Goal: Task Accomplishment & Management: Manage account settings

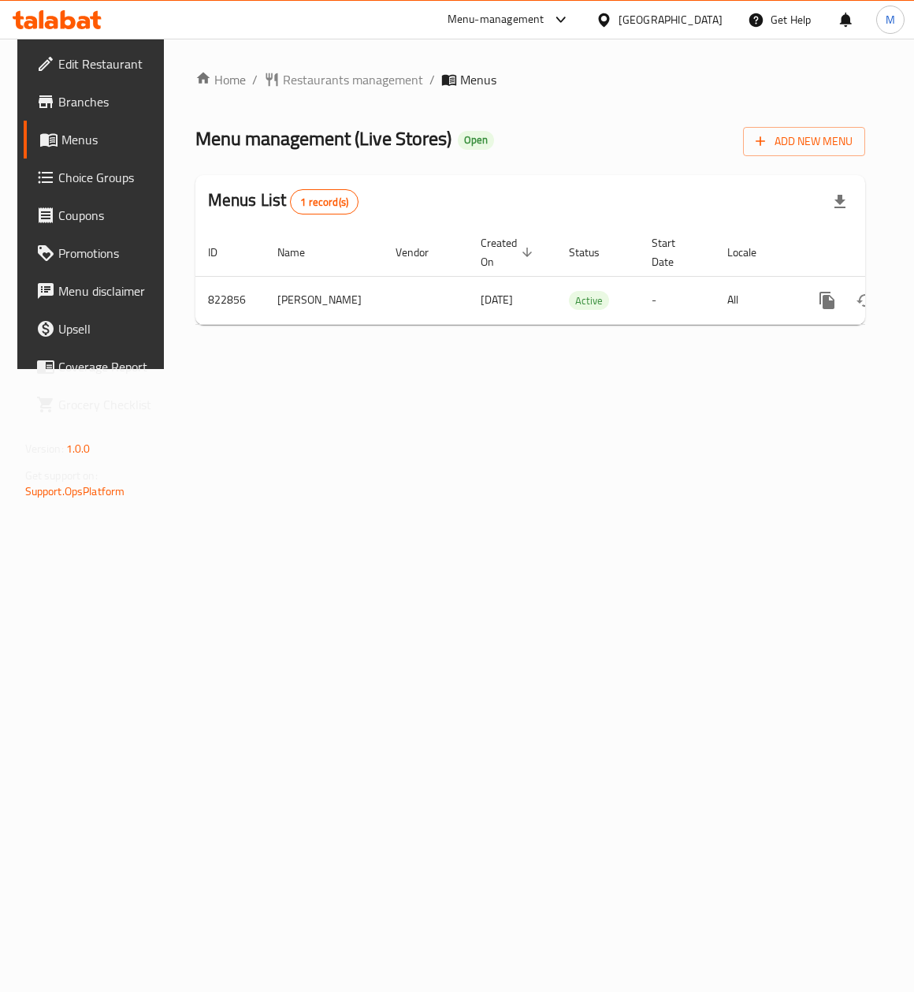
drag, startPoint x: 446, startPoint y: 517, endPoint x: 426, endPoint y: 490, distance: 33.3
click at [440, 369] on div "Home / Restaurants management / Menus Menu management ( Live Stores ) Open Add …" at bounding box center [531, 204] width 734 height 330
click at [293, 84] on span "Restaurants management" at bounding box center [353, 79] width 140 height 19
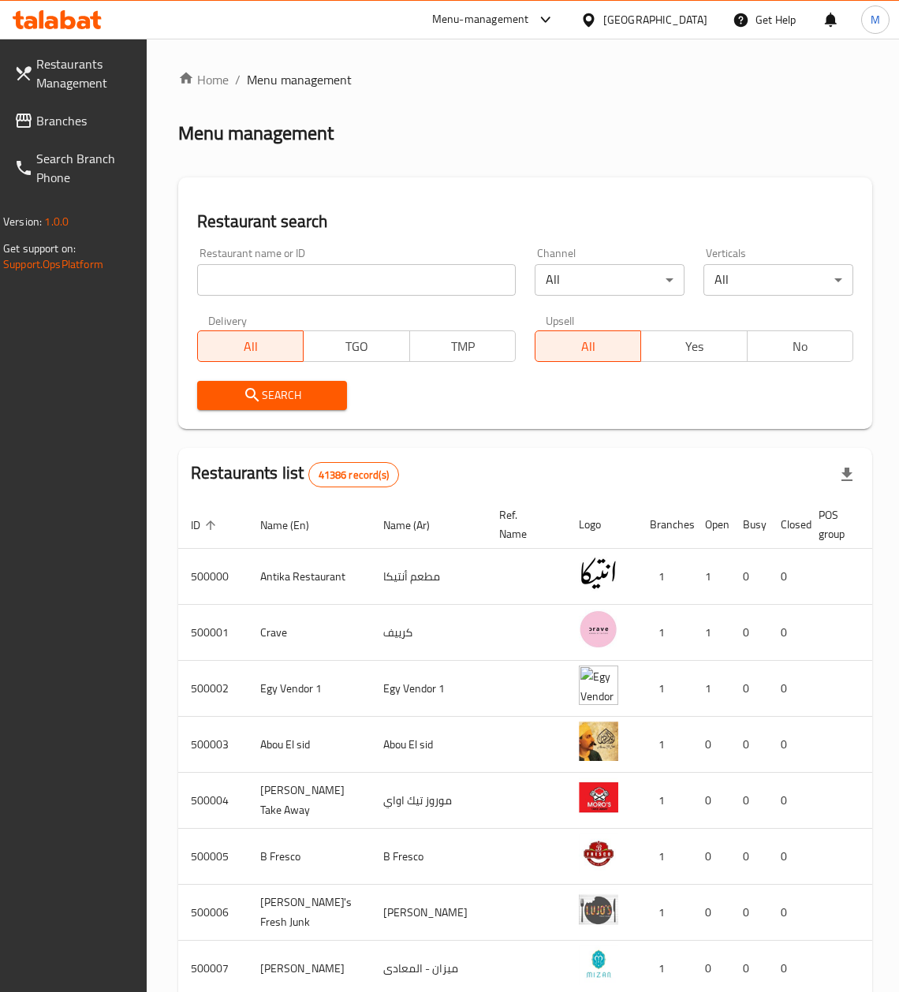
click at [252, 281] on input "search" at bounding box center [356, 280] width 318 height 32
paste input "S 655151"
click at [228, 395] on span "Search" at bounding box center [272, 395] width 125 height 20
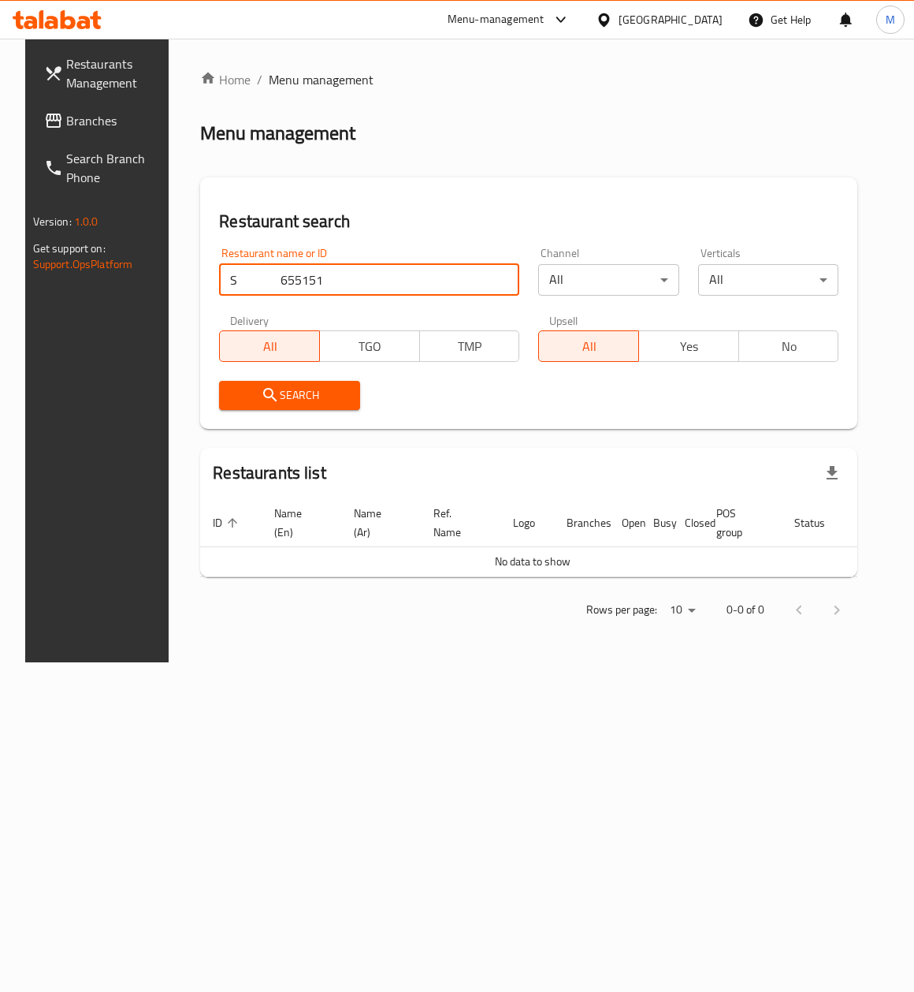
click at [268, 281] on input "S 655151" at bounding box center [369, 280] width 300 height 32
paste input "search"
type input "655151"
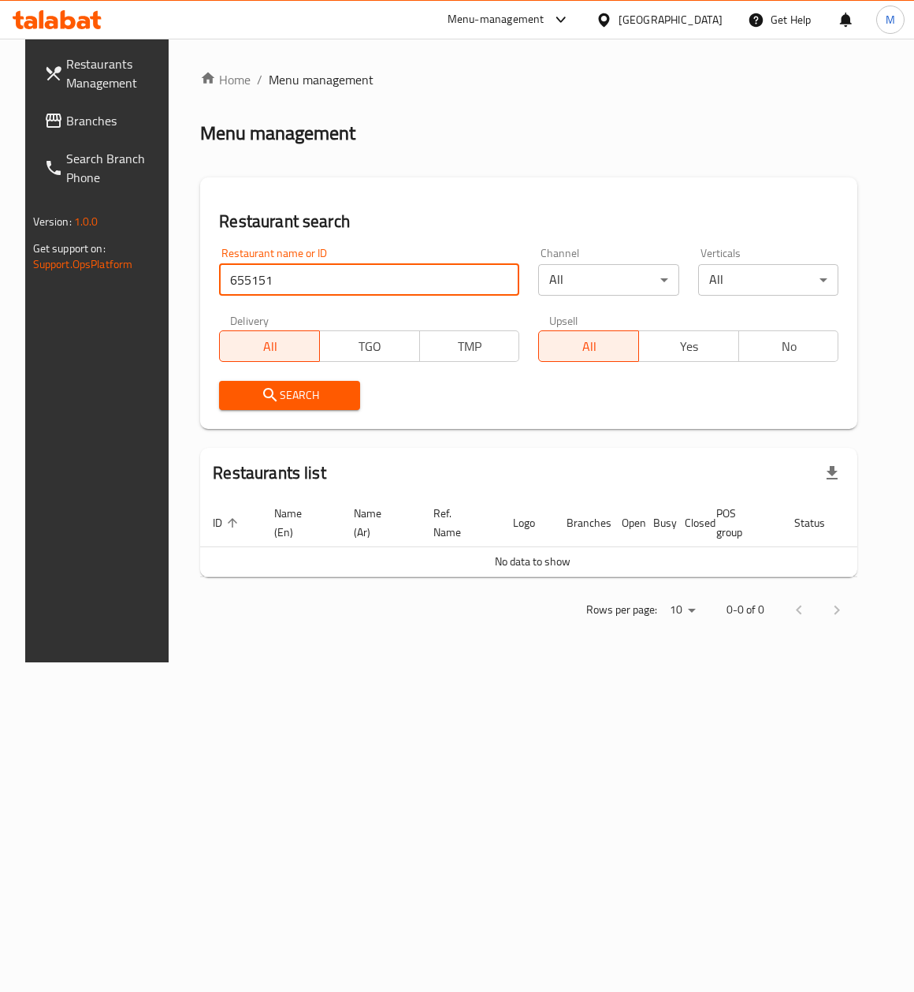
click at [273, 402] on span "Search" at bounding box center [290, 395] width 116 height 20
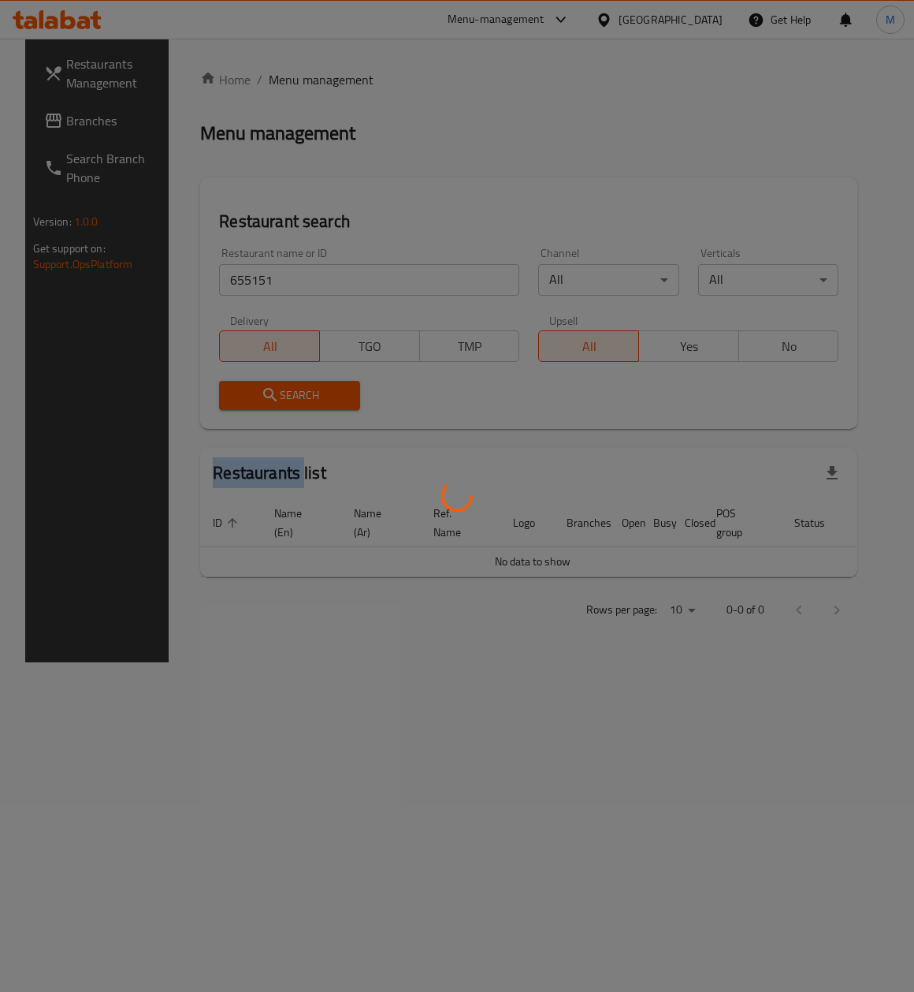
click at [273, 402] on div at bounding box center [457, 496] width 914 height 992
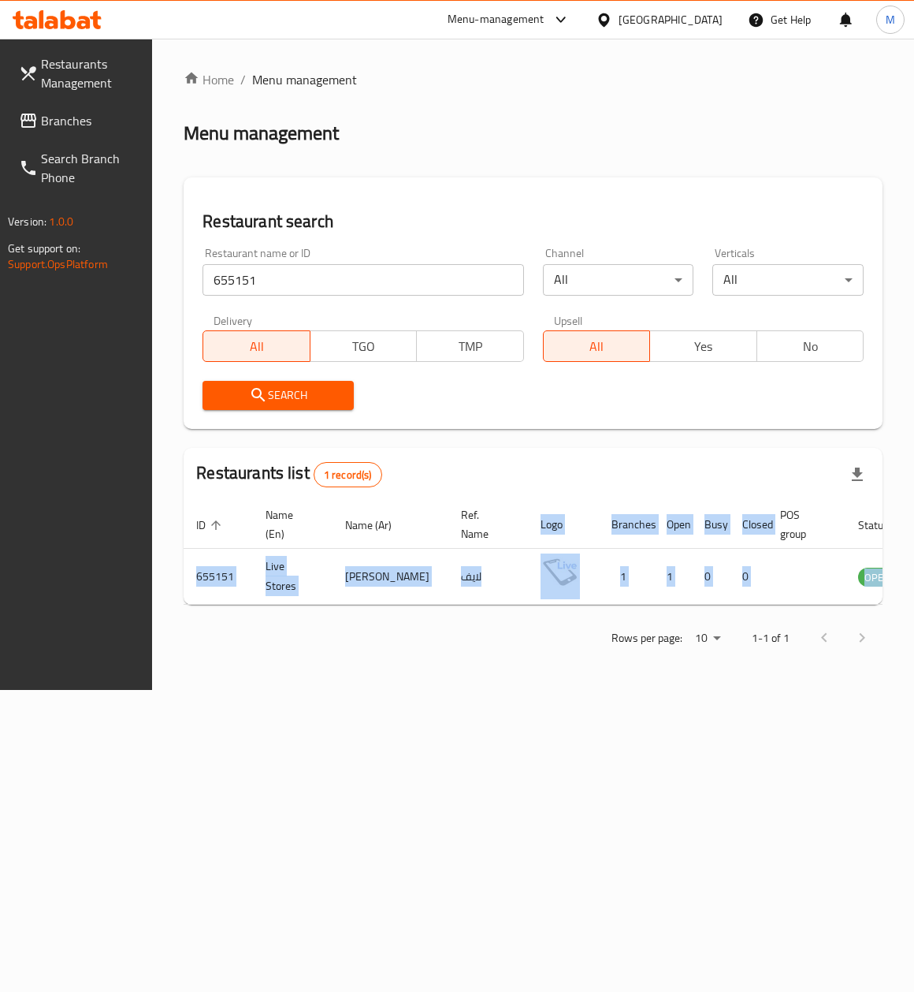
drag, startPoint x: 375, startPoint y: 625, endPoint x: 846, endPoint y: 612, distance: 470.7
click at [843, 616] on div "Home / Menu management Menu management Restaurant search Restaurant name or ID …" at bounding box center [533, 364] width 699 height 588
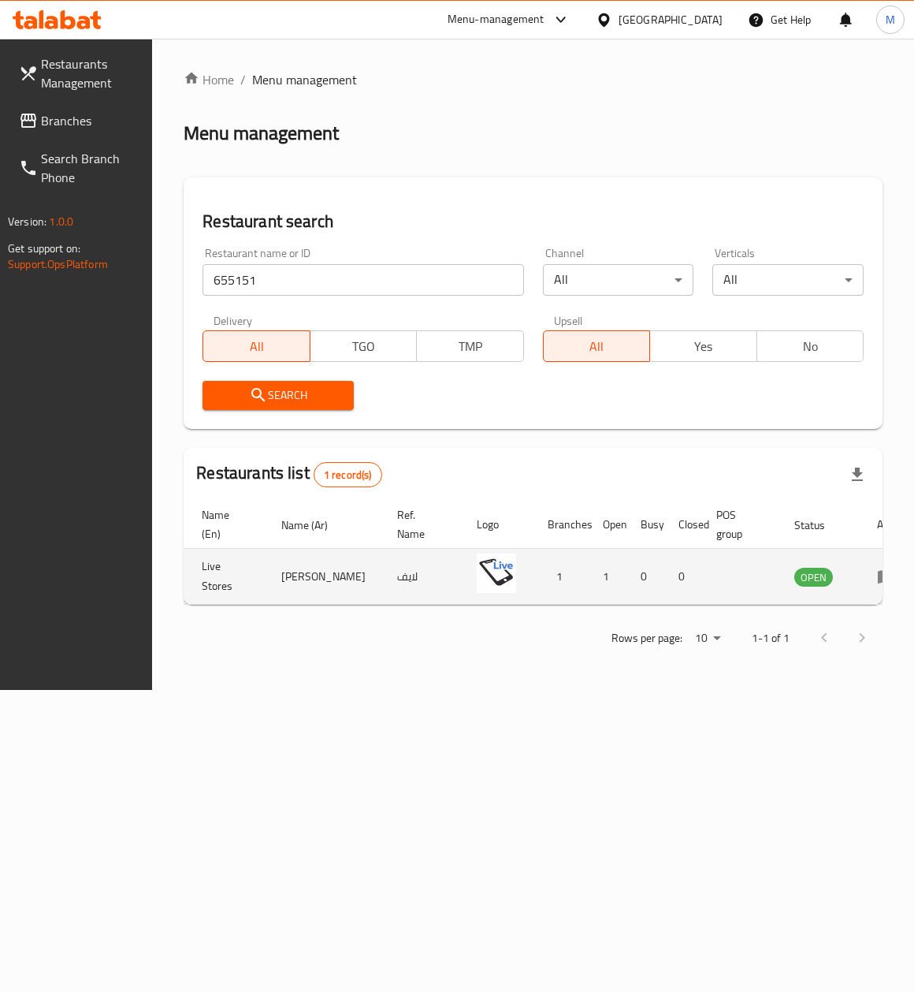
click at [865, 565] on td "enhanced table" at bounding box center [892, 577] width 54 height 56
click at [826, 575] on td "OPEN" at bounding box center [823, 577] width 83 height 56
click at [865, 574] on td "enhanced table" at bounding box center [892, 577] width 54 height 56
click at [888, 575] on icon "enhanced table" at bounding box center [891, 577] width 6 height 6
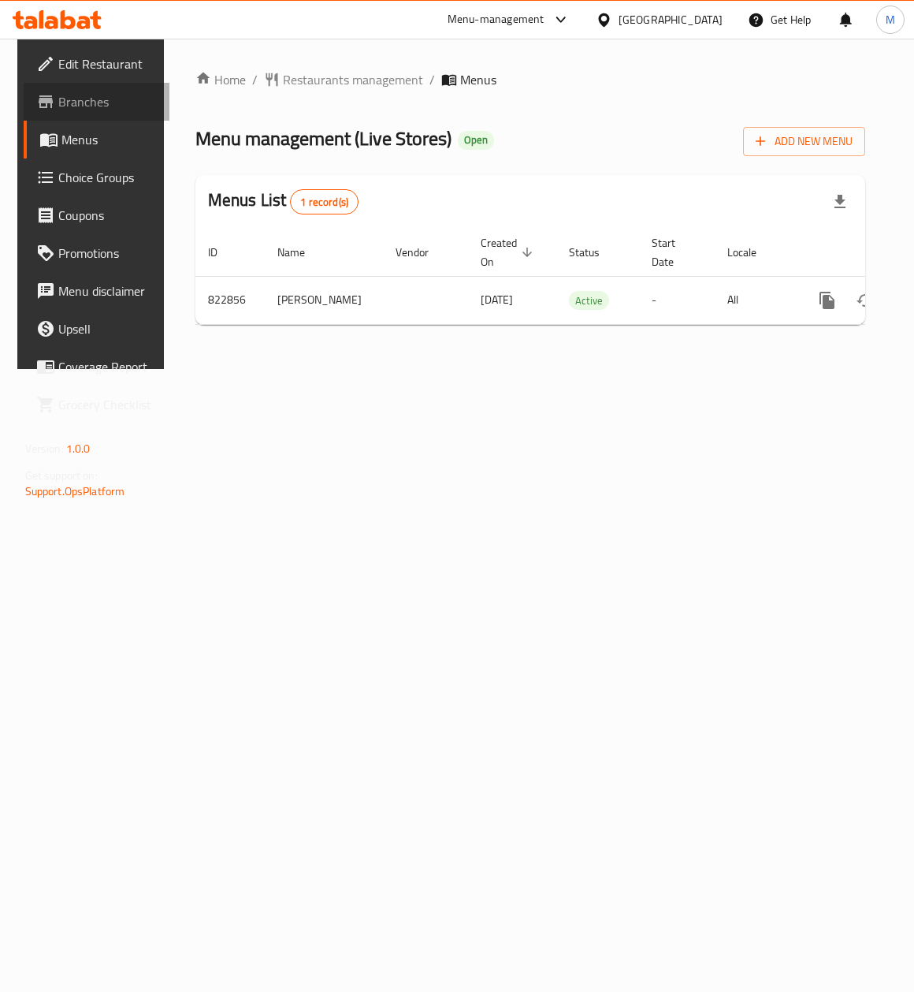
click at [71, 102] on span "Branches" at bounding box center [107, 101] width 99 height 19
click at [73, 95] on span "Branches" at bounding box center [107, 101] width 99 height 19
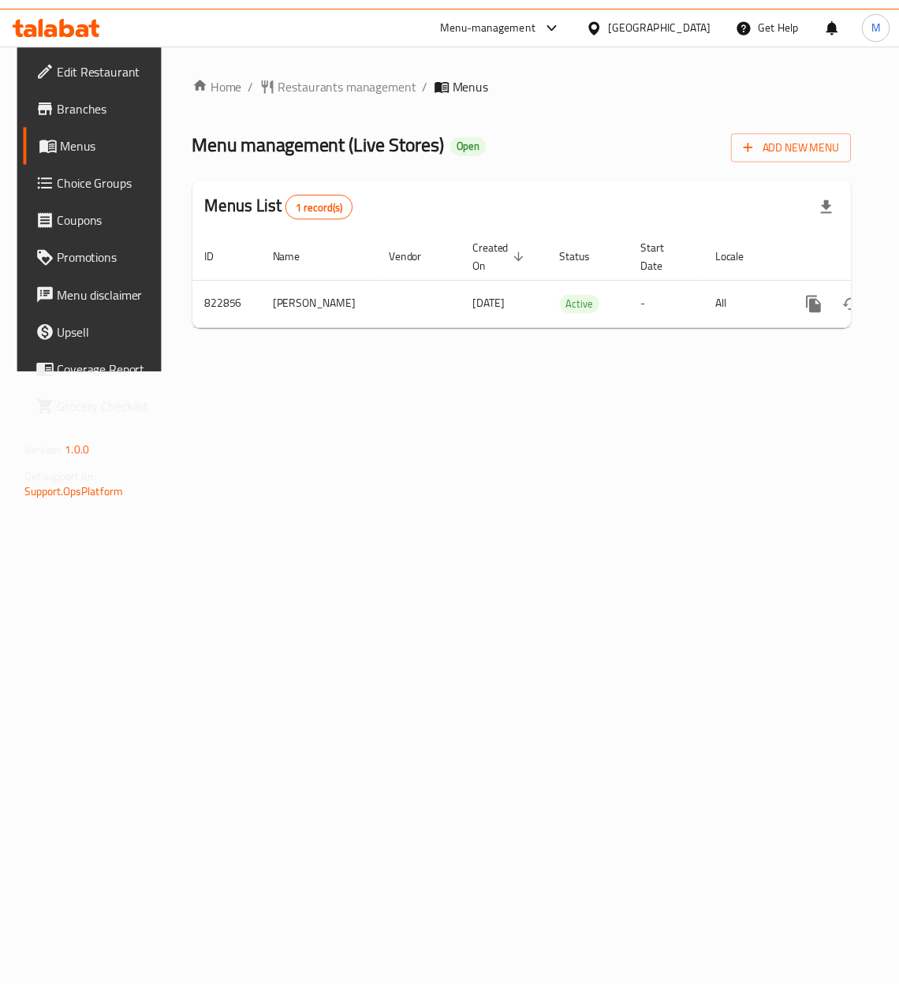
scroll to position [0, 77]
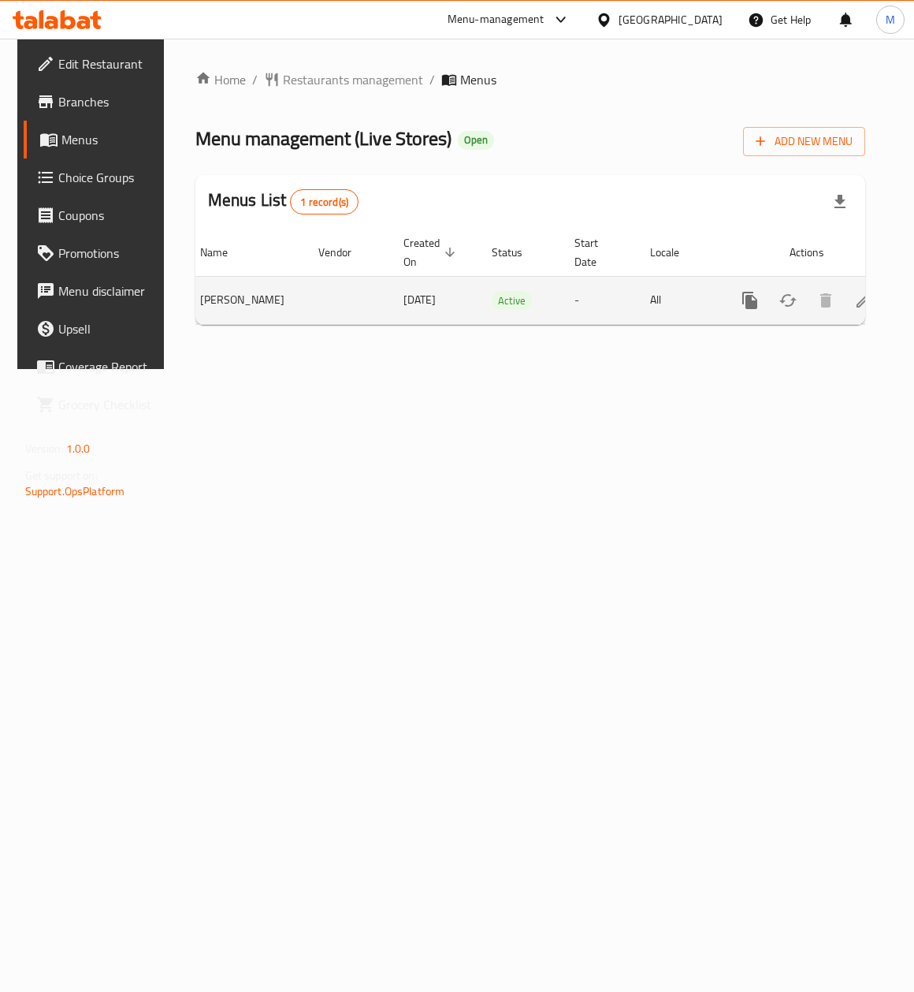
click at [854, 301] on icon "enhanced table" at bounding box center [863, 300] width 19 height 19
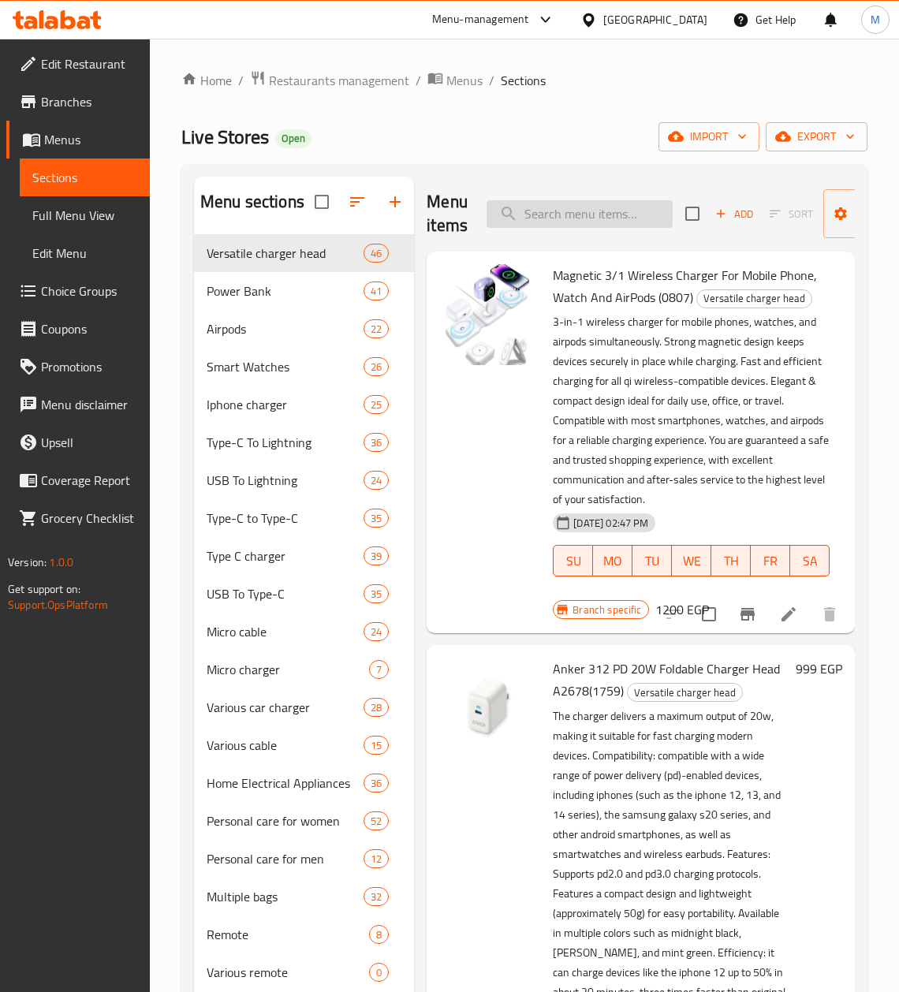
click at [580, 208] on input "search" at bounding box center [579, 214] width 186 height 28
paste input "Borofone 20000mAh 22.5W+ Power Bank With PD20W Fast Charging, With Type C And L…"
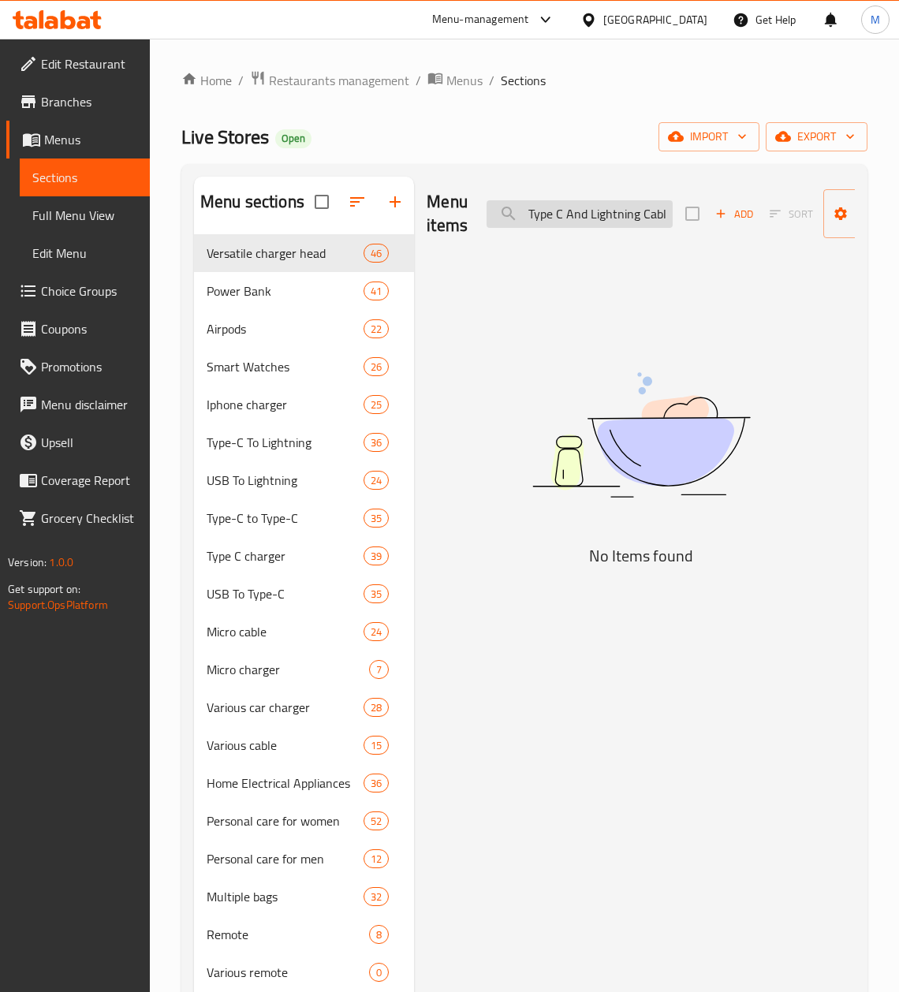
click at [582, 221] on input "Borofone 20000mAh 22.5W+ Power Bank With PD20W Fast Charging, With Type C And L…" at bounding box center [579, 214] width 186 height 28
drag, startPoint x: 495, startPoint y: 125, endPoint x: 233, endPoint y: 63, distance: 268.8
click at [495, 125] on div "Live Stores Open import export" at bounding box center [524, 136] width 686 height 29
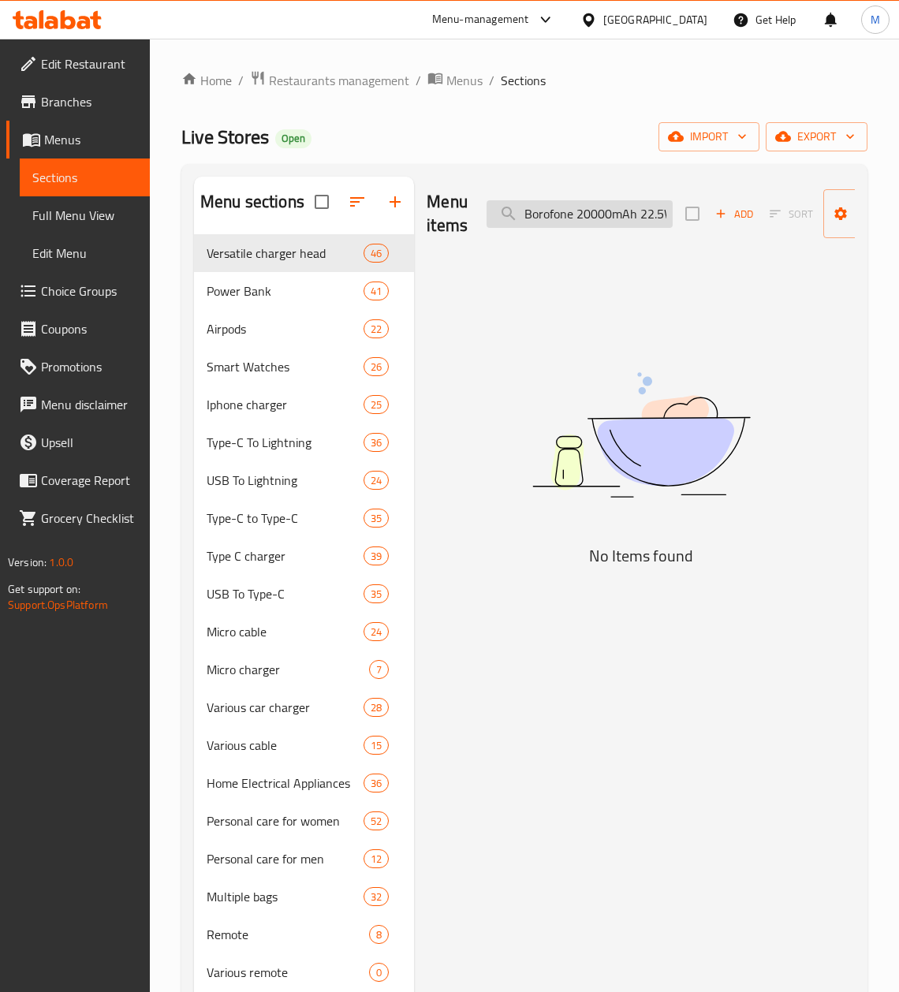
click at [575, 209] on input "Borofone 20000mAh 22.5W+ Power Bank With PD20W Fast Charging, With Type C And L…" at bounding box center [579, 214] width 186 height 28
paste input "search"
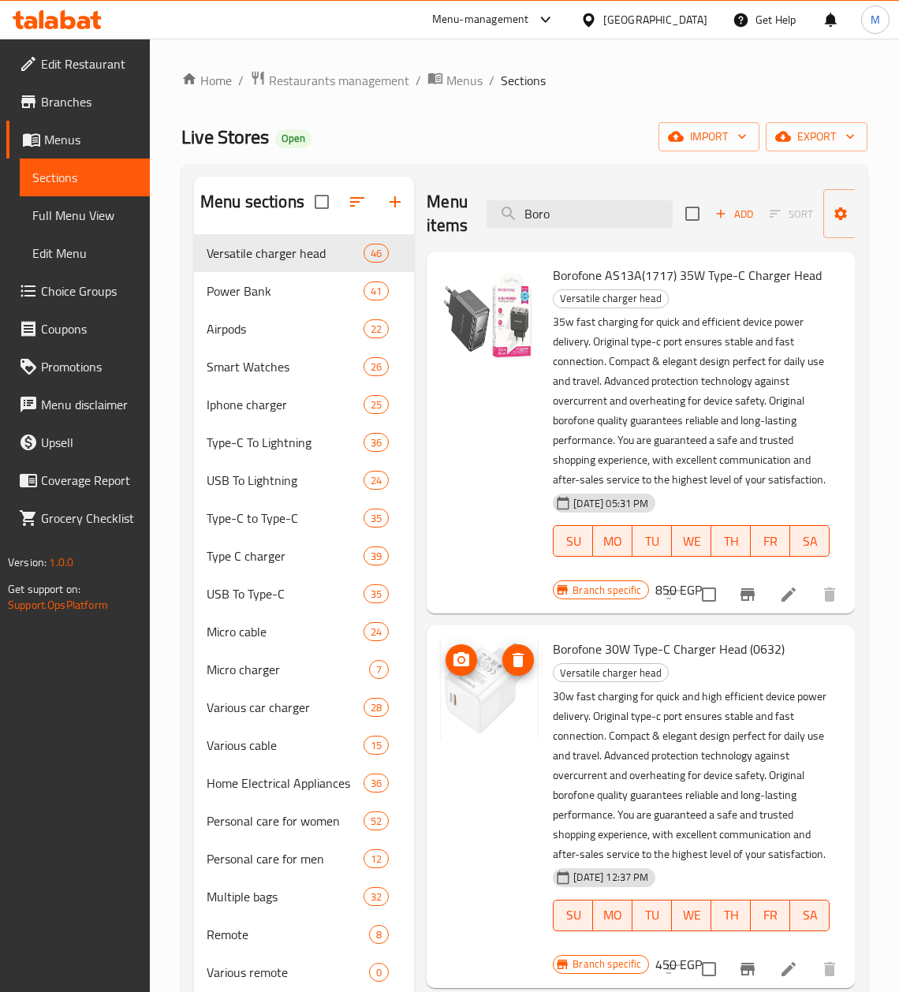
click at [484, 738] on img at bounding box center [489, 688] width 101 height 101
click at [552, 212] on input "Boro" at bounding box center [579, 214] width 186 height 28
paste input "fone 20000mAh 22.5W+ Power Bank With PD20W Fast Charging, With Type C And Light…"
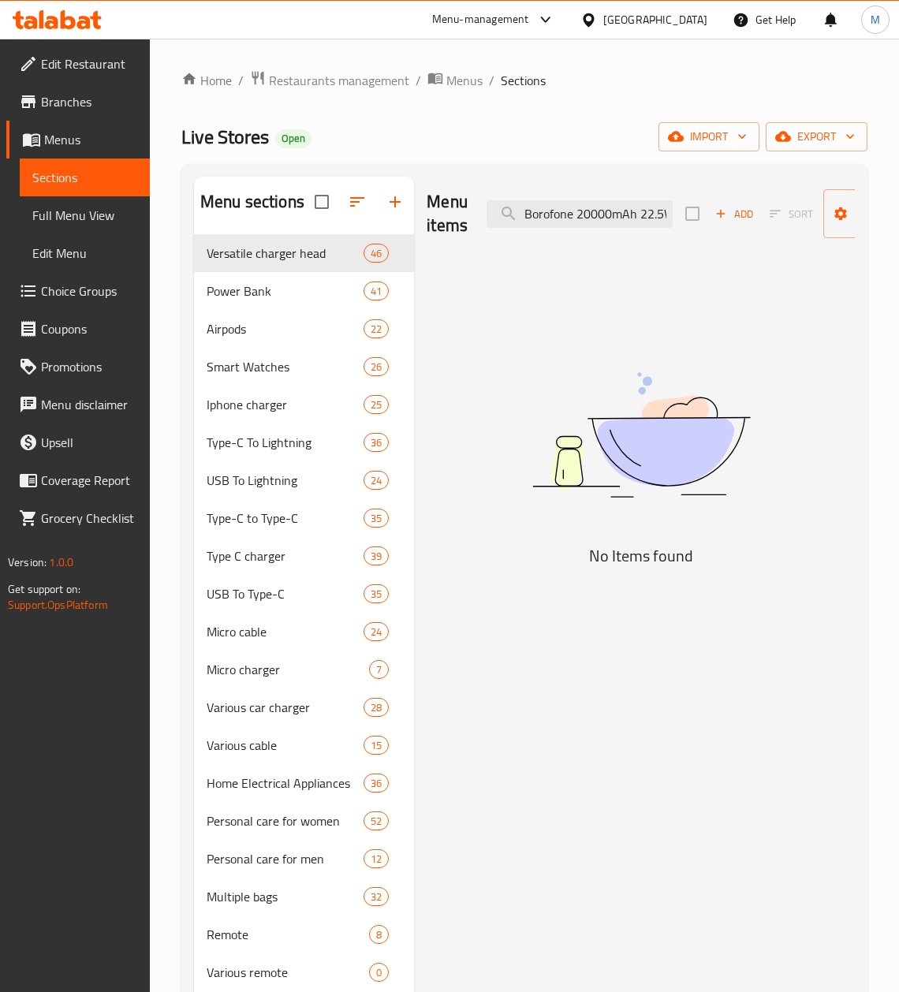
click at [581, 228] on input "Borofone 20000mAh 22.5W+ Power Bank With PD20W Fast Charging, With Type C And L…" at bounding box center [579, 214] width 186 height 28
paste input "BJ72 Digital Display Power Bank 10000mAh 22.5W + PD20W Qualcomm 3"
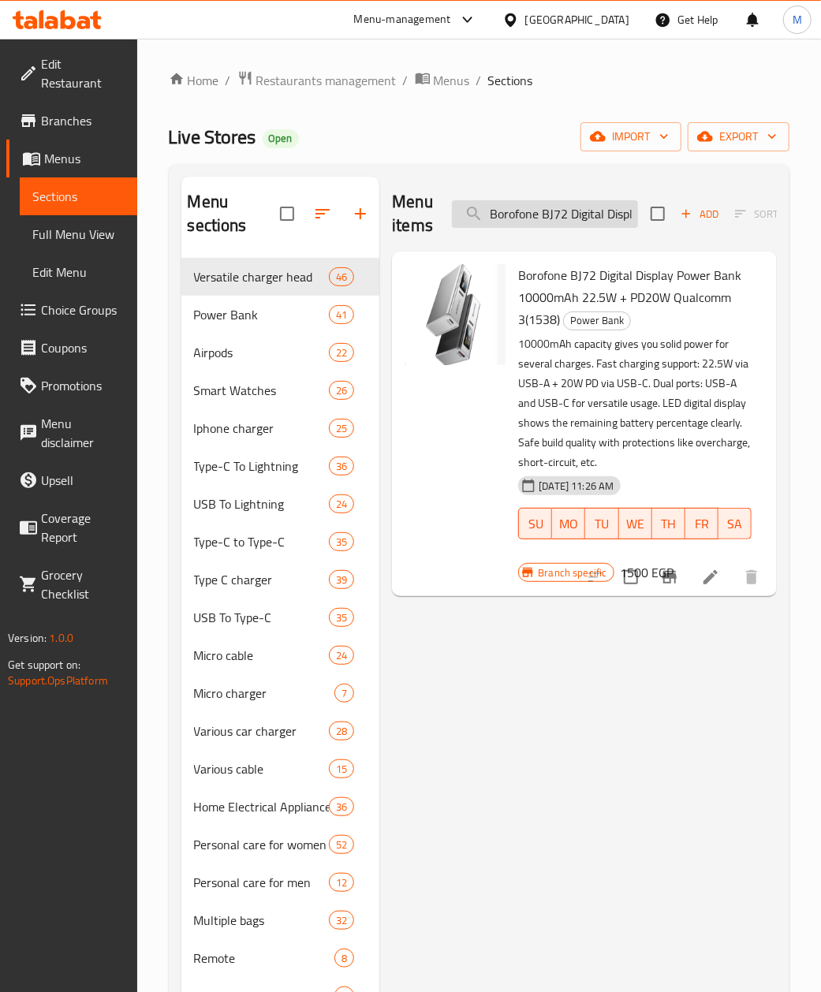
click at [530, 218] on input "Borofone BJ72 Digital Display Power Bank 10000mAh 22.5W + PD20W Qualcomm 3" at bounding box center [545, 214] width 186 height 28
paste input "pj25 plus 15w magnetic wireless 20w wired power bank"
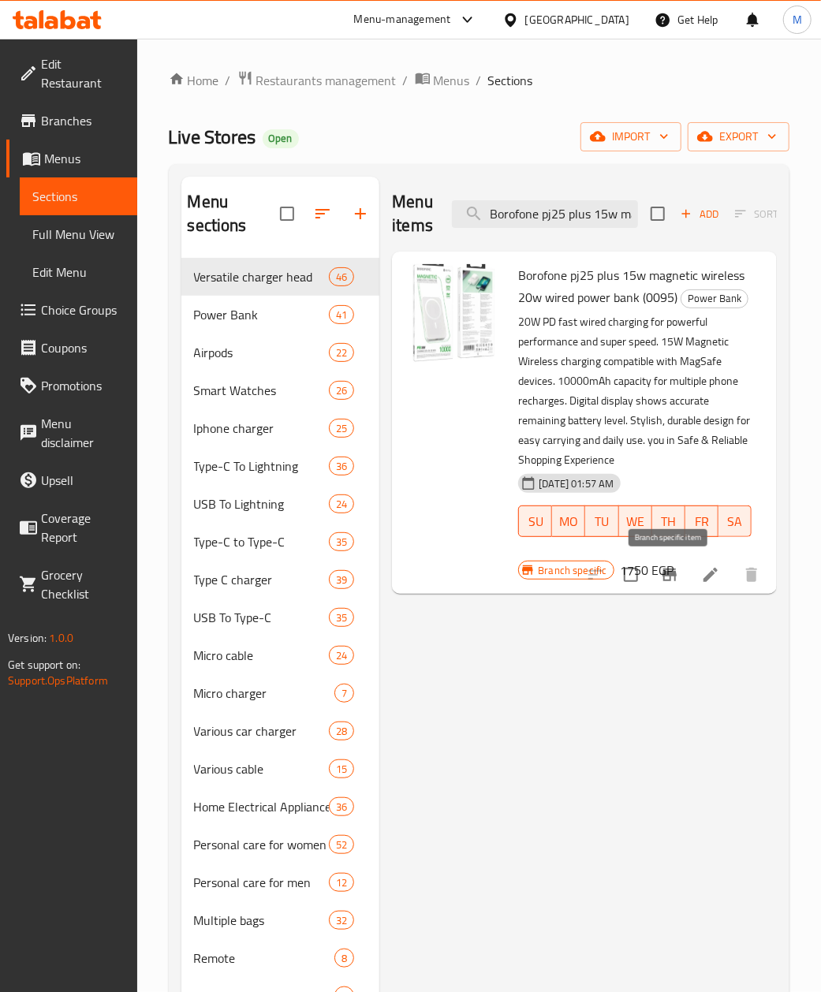
click at [675, 581] on icon "Branch-specific-item" at bounding box center [669, 574] width 14 height 13
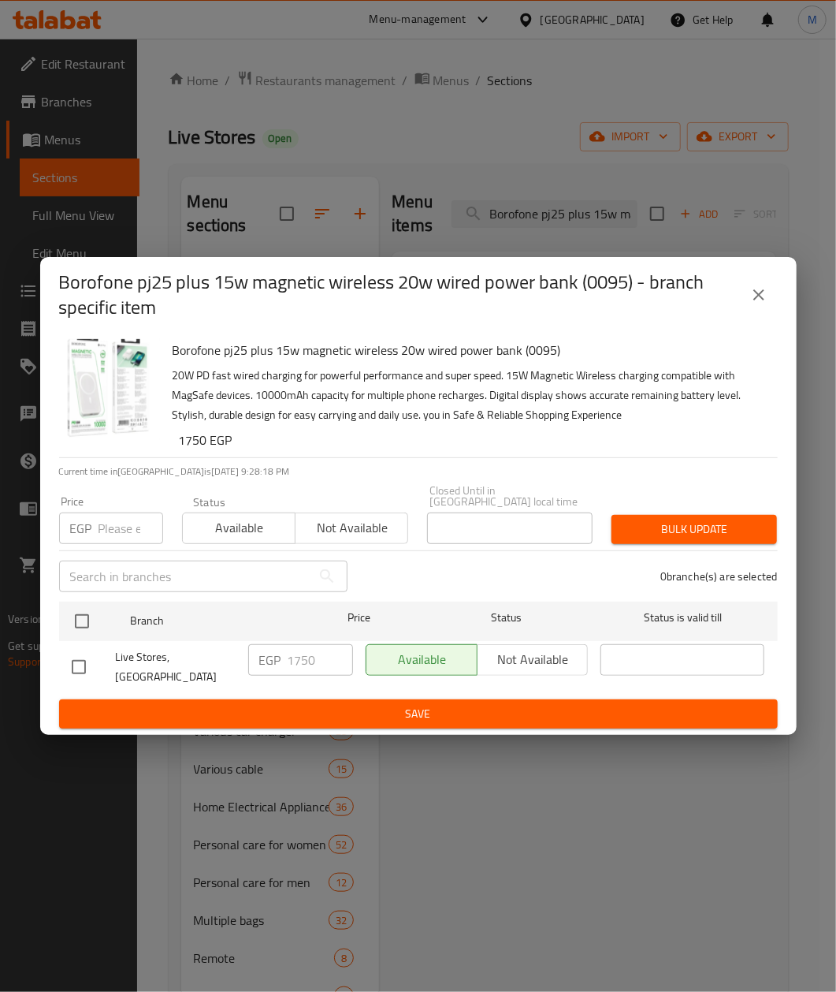
drag, startPoint x: 751, startPoint y: 314, endPoint x: 638, endPoint y: 303, distance: 113.3
click at [751, 304] on icon "close" at bounding box center [759, 294] width 19 height 19
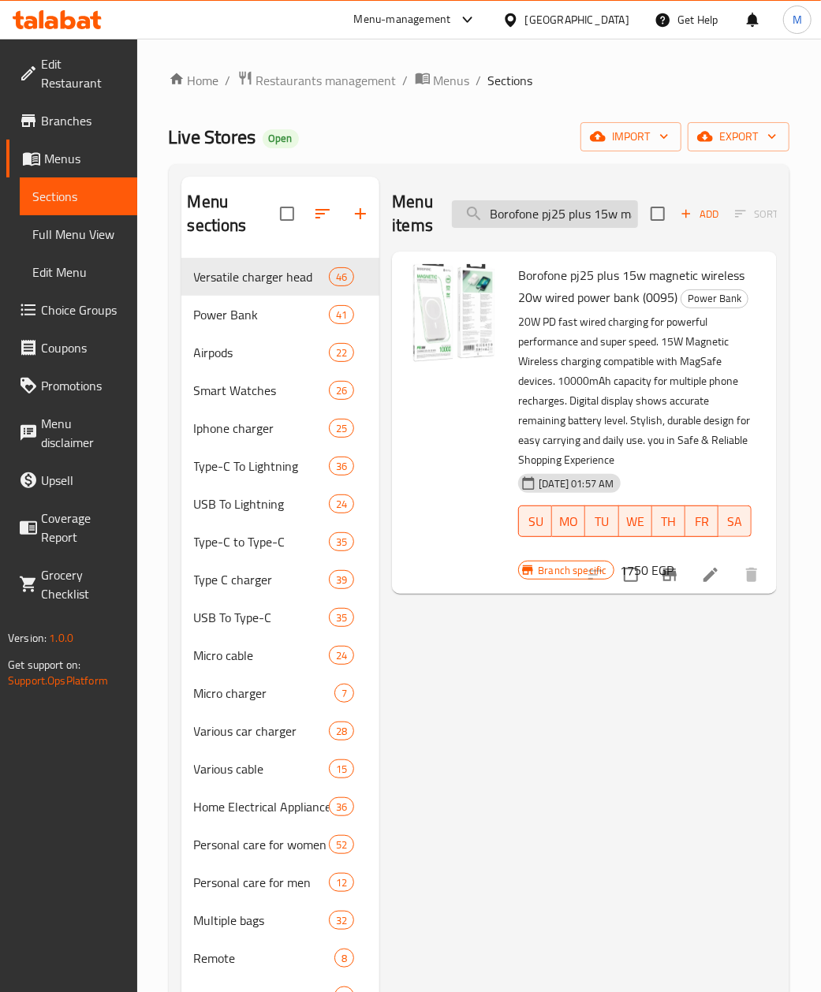
click at [533, 221] on input "Borofone pj25 plus 15w magnetic wireless 20w wired power bank" at bounding box center [545, 214] width 186 height 28
paste input "Power bank borofonby j56a 20000mah"
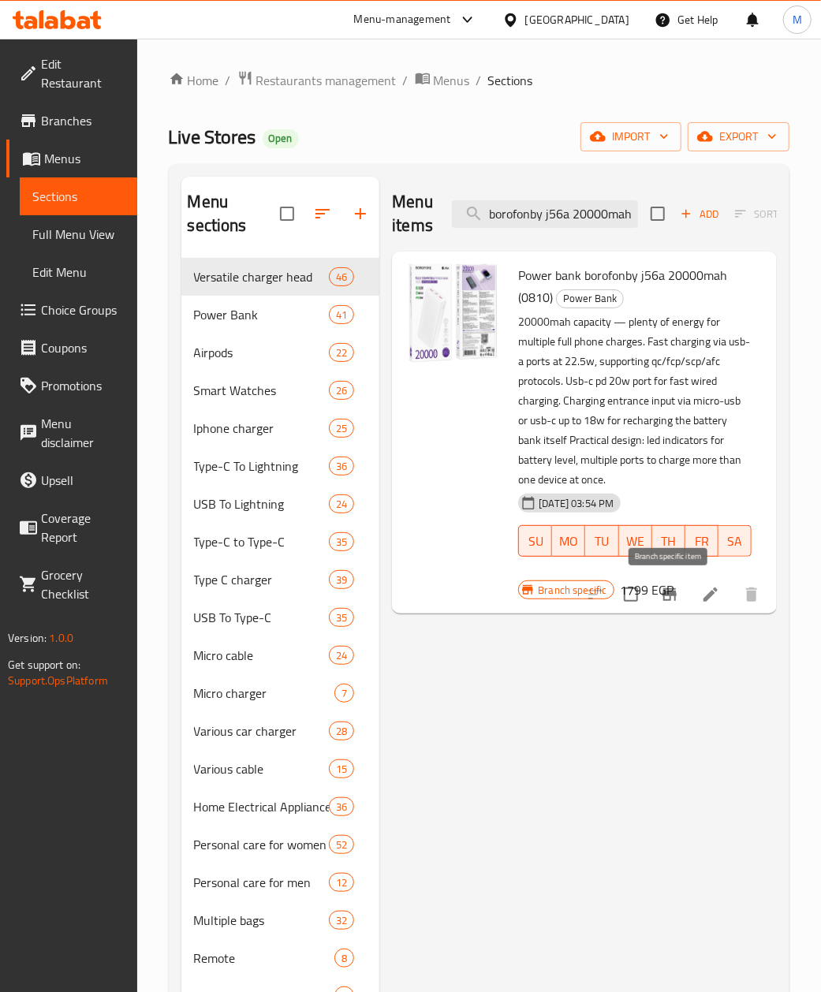
type input "Power bank borofonby j56a 20000mah"
click at [673, 590] on icon "Branch-specific-item" at bounding box center [669, 594] width 14 height 13
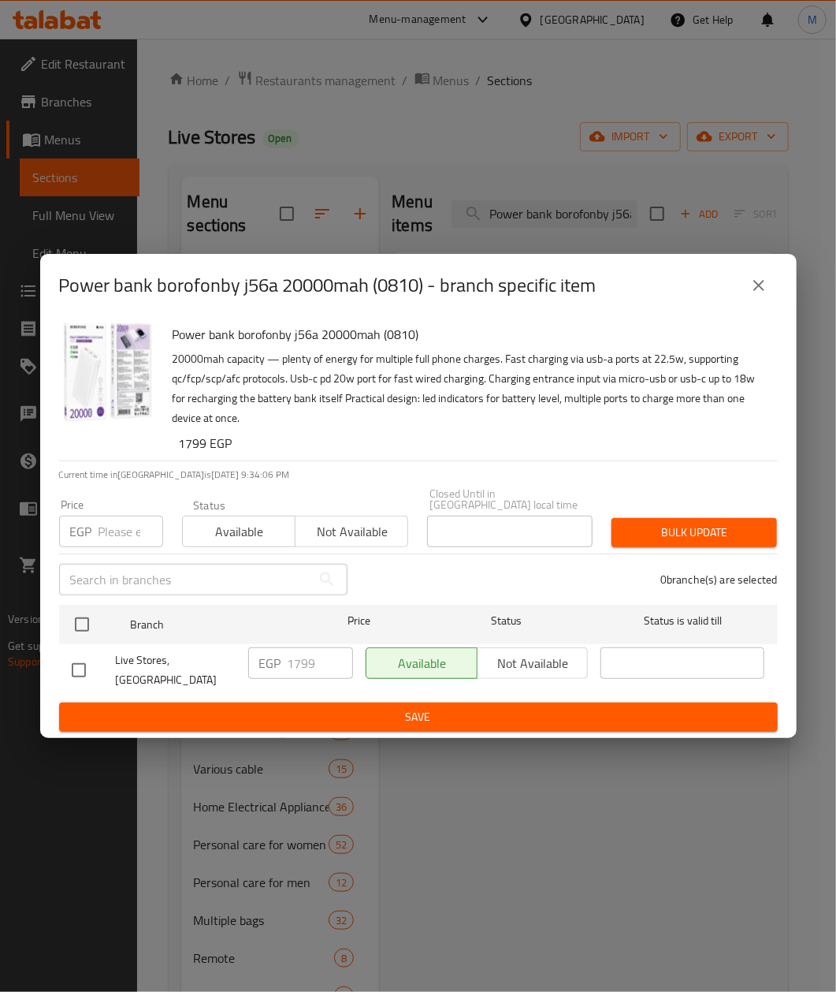
drag, startPoint x: 757, startPoint y: 296, endPoint x: 757, endPoint y: 307, distance: 11.0
click at [757, 295] on icon "close" at bounding box center [759, 285] width 19 height 19
